Goal: Transaction & Acquisition: Book appointment/travel/reservation

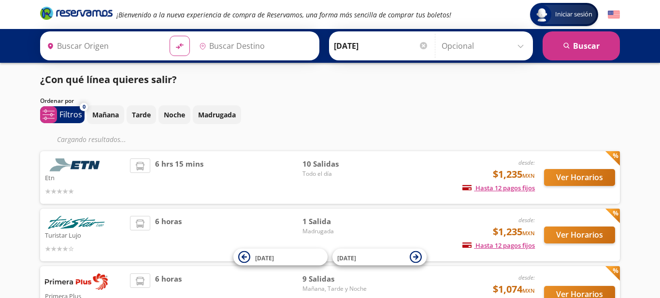
type input "Toluca, [GEOGRAPHIC_DATA]"
type input "[GEOGRAPHIC_DATA], [GEOGRAPHIC_DATA]"
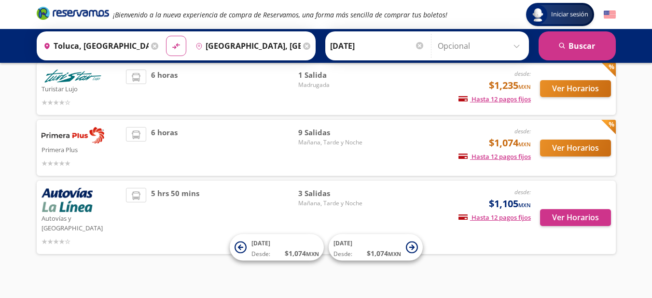
scroll to position [120, 0]
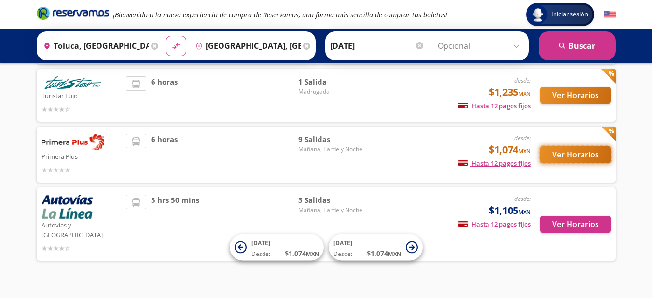
click at [559, 157] on button "Ver Horarios" at bounding box center [575, 154] width 71 height 17
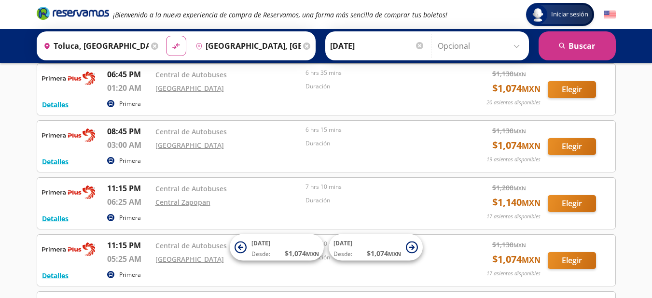
scroll to position [282, 0]
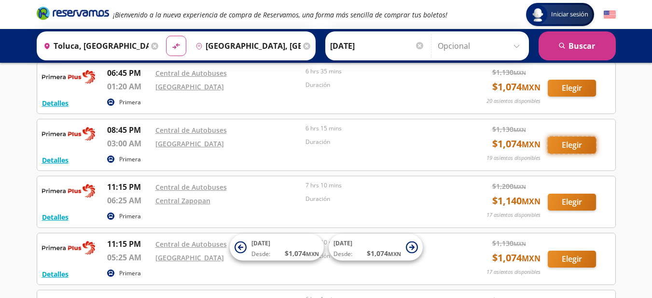
click at [565, 142] on button "Elegir" at bounding box center [572, 145] width 48 height 17
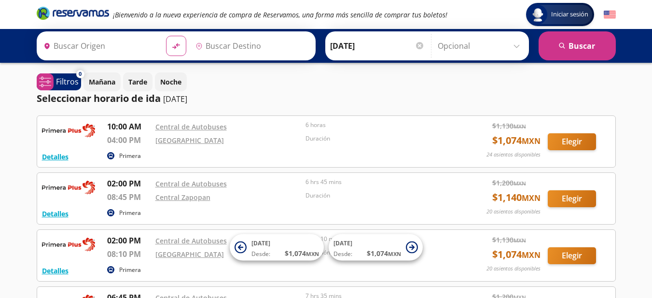
type input "Toluca, [GEOGRAPHIC_DATA]"
type input "[GEOGRAPHIC_DATA], [GEOGRAPHIC_DATA]"
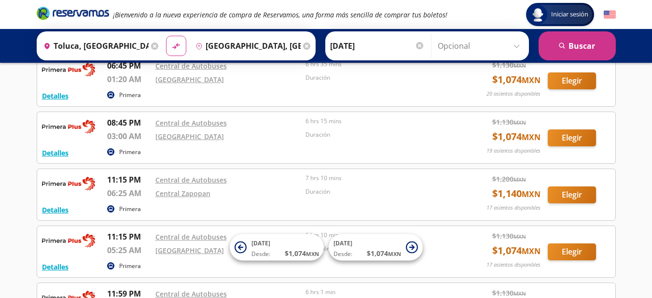
scroll to position [290, 0]
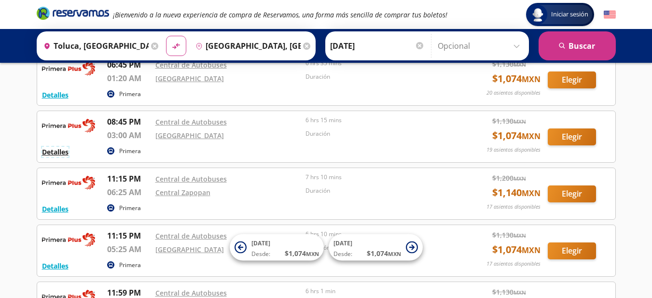
click at [57, 156] on button "Detalles" at bounding box center [55, 152] width 27 height 10
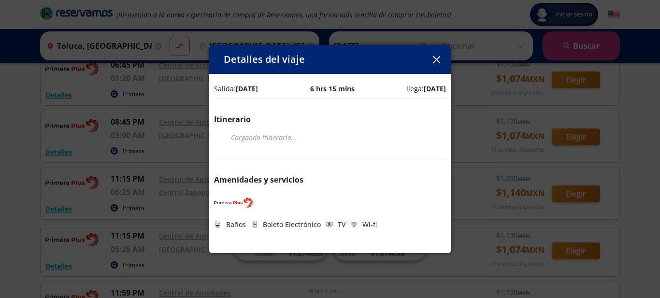
click at [436, 65] on button "button" at bounding box center [436, 59] width 14 height 14
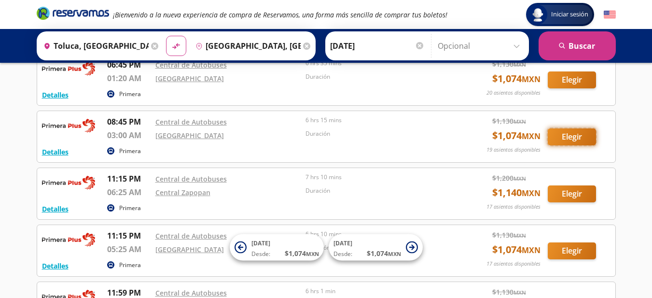
click at [576, 139] on button "Elegir" at bounding box center [572, 136] width 48 height 17
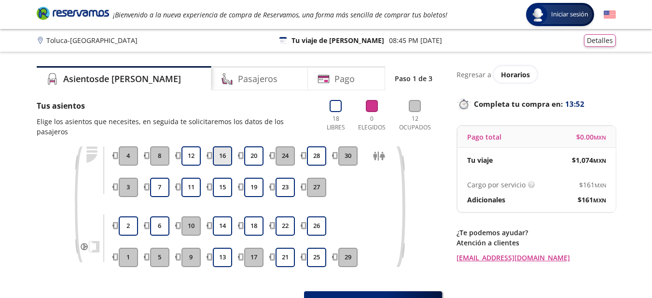
click at [223, 146] on button "16" at bounding box center [222, 155] width 19 height 19
click at [227, 178] on button "15" at bounding box center [222, 187] width 19 height 19
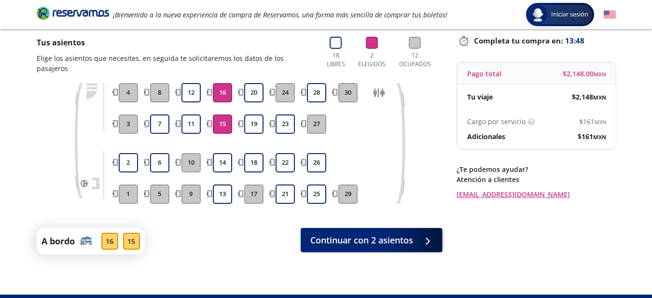
scroll to position [84, 0]
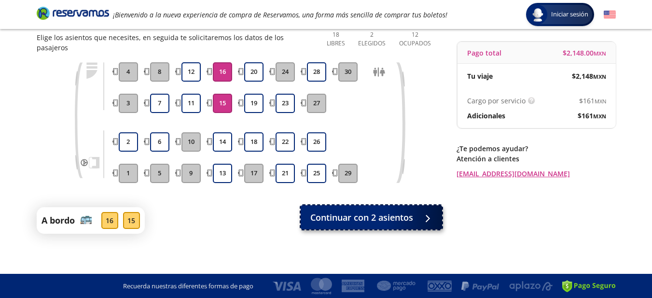
click at [427, 217] on div at bounding box center [427, 217] width 0 height 0
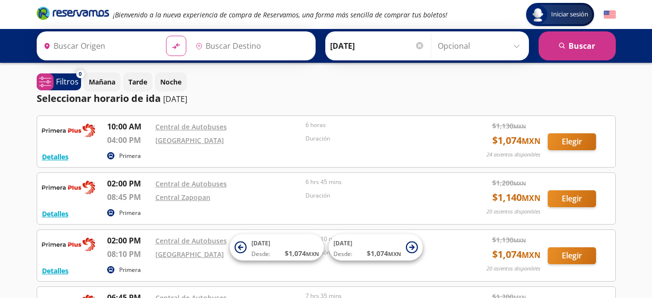
type input "Toluca, [GEOGRAPHIC_DATA]"
type input "[GEOGRAPHIC_DATA], [GEOGRAPHIC_DATA]"
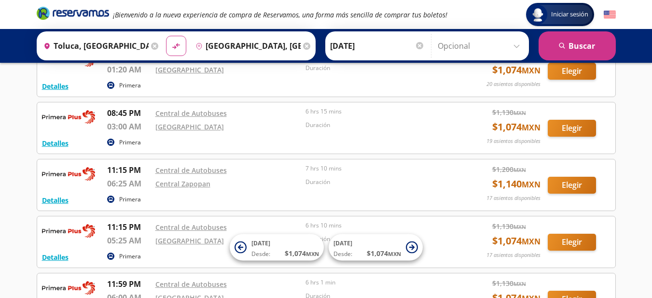
scroll to position [335, 0]
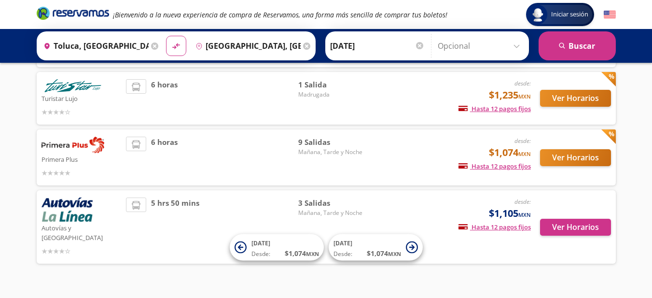
scroll to position [127, 0]
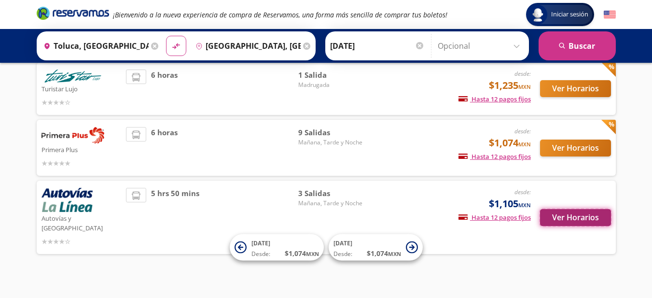
click at [568, 211] on button "Ver Horarios" at bounding box center [575, 217] width 71 height 17
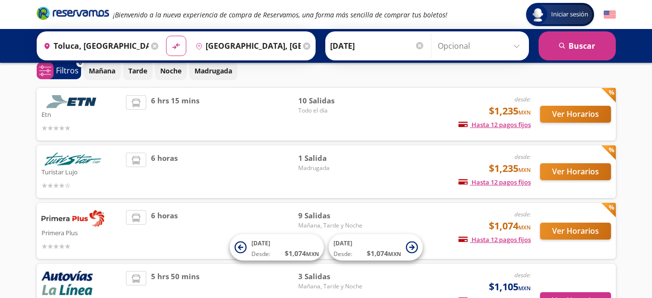
scroll to position [43, 0]
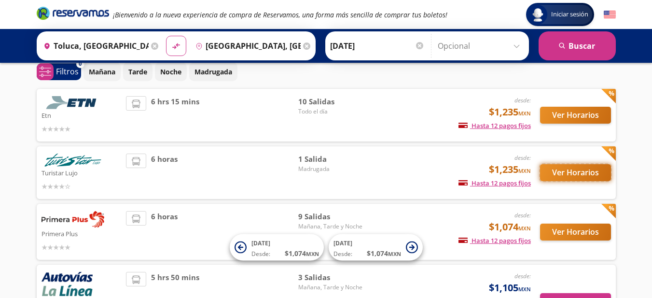
click at [575, 174] on button "Ver Horarios" at bounding box center [575, 172] width 71 height 17
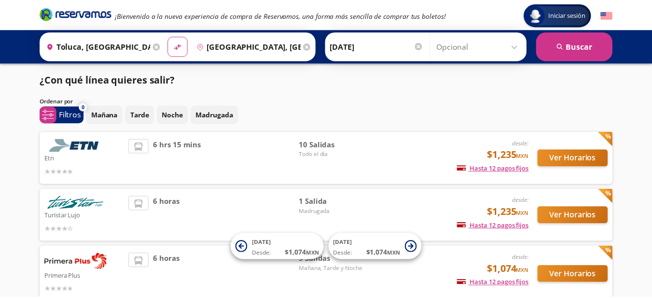
scroll to position [43, 0]
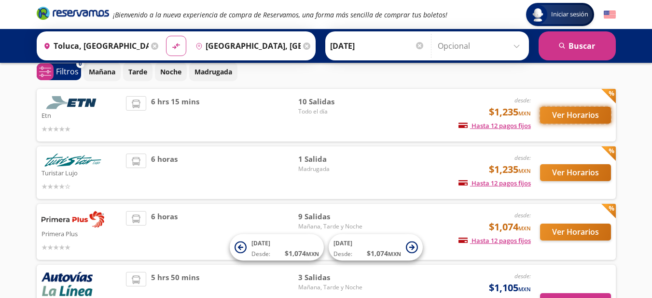
click at [559, 117] on button "Ver Horarios" at bounding box center [575, 115] width 71 height 17
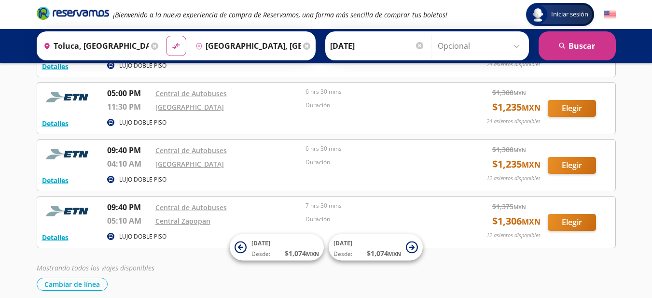
scroll to position [431, 0]
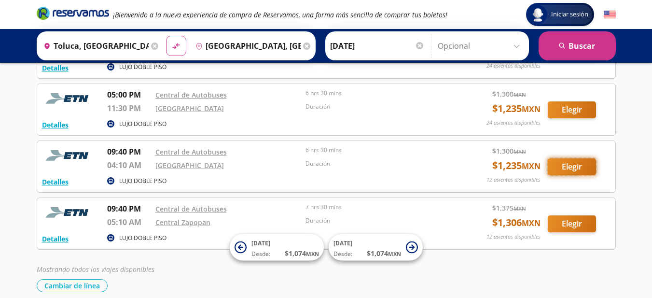
click at [564, 167] on button "Elegir" at bounding box center [572, 166] width 48 height 17
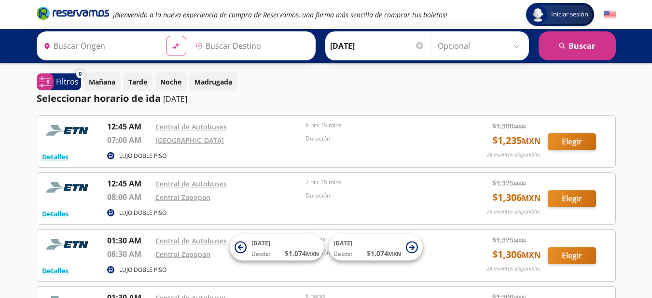
type input "Toluca, [GEOGRAPHIC_DATA]"
type input "[GEOGRAPHIC_DATA], [GEOGRAPHIC_DATA]"
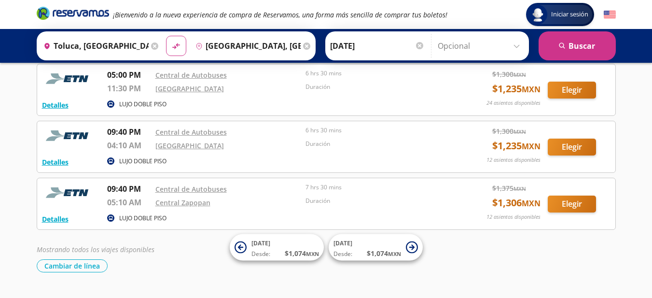
scroll to position [452, 0]
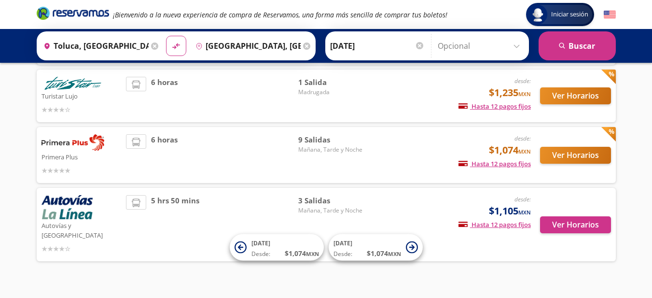
scroll to position [127, 0]
